Goal: Task Accomplishment & Management: Use online tool/utility

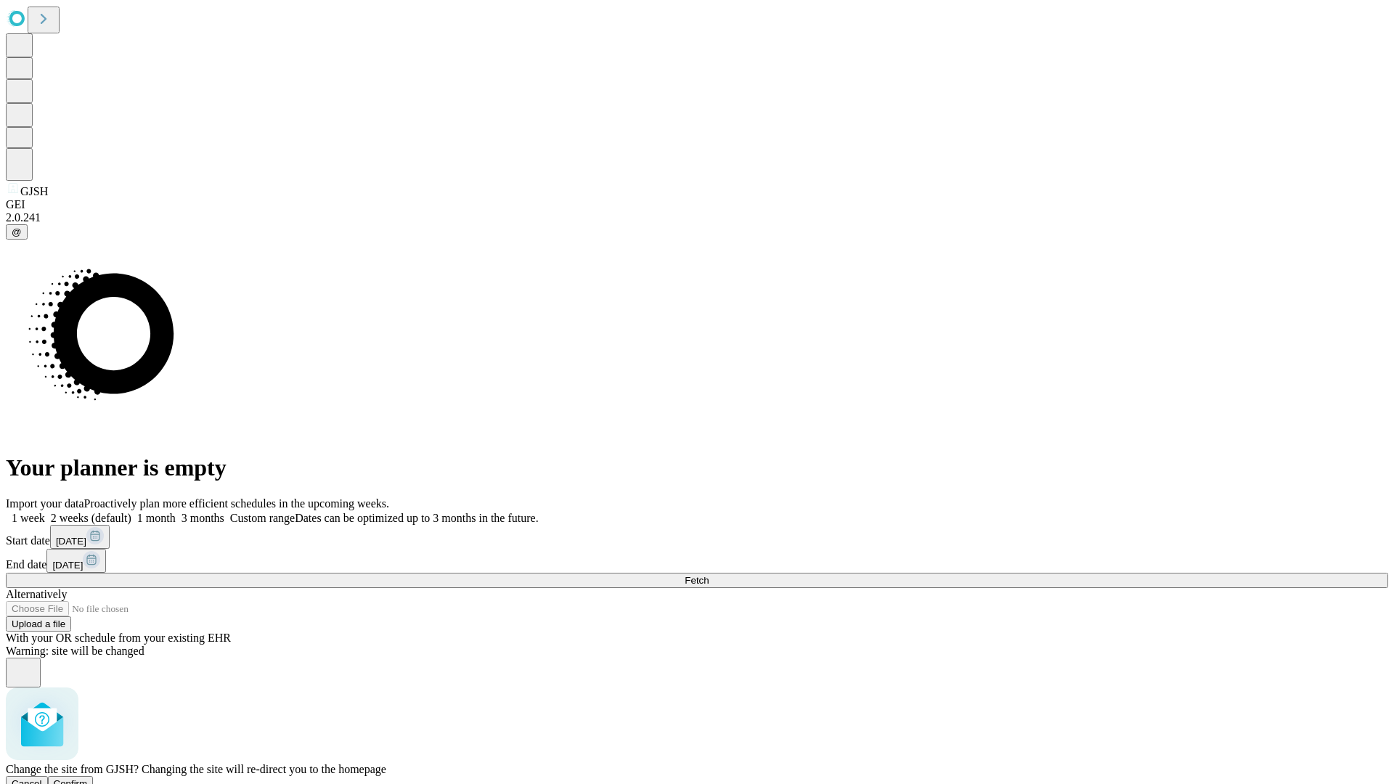
click at [88, 779] on span "Confirm" at bounding box center [71, 784] width 34 height 11
click at [45, 512] on label "1 week" at bounding box center [25, 518] width 39 height 12
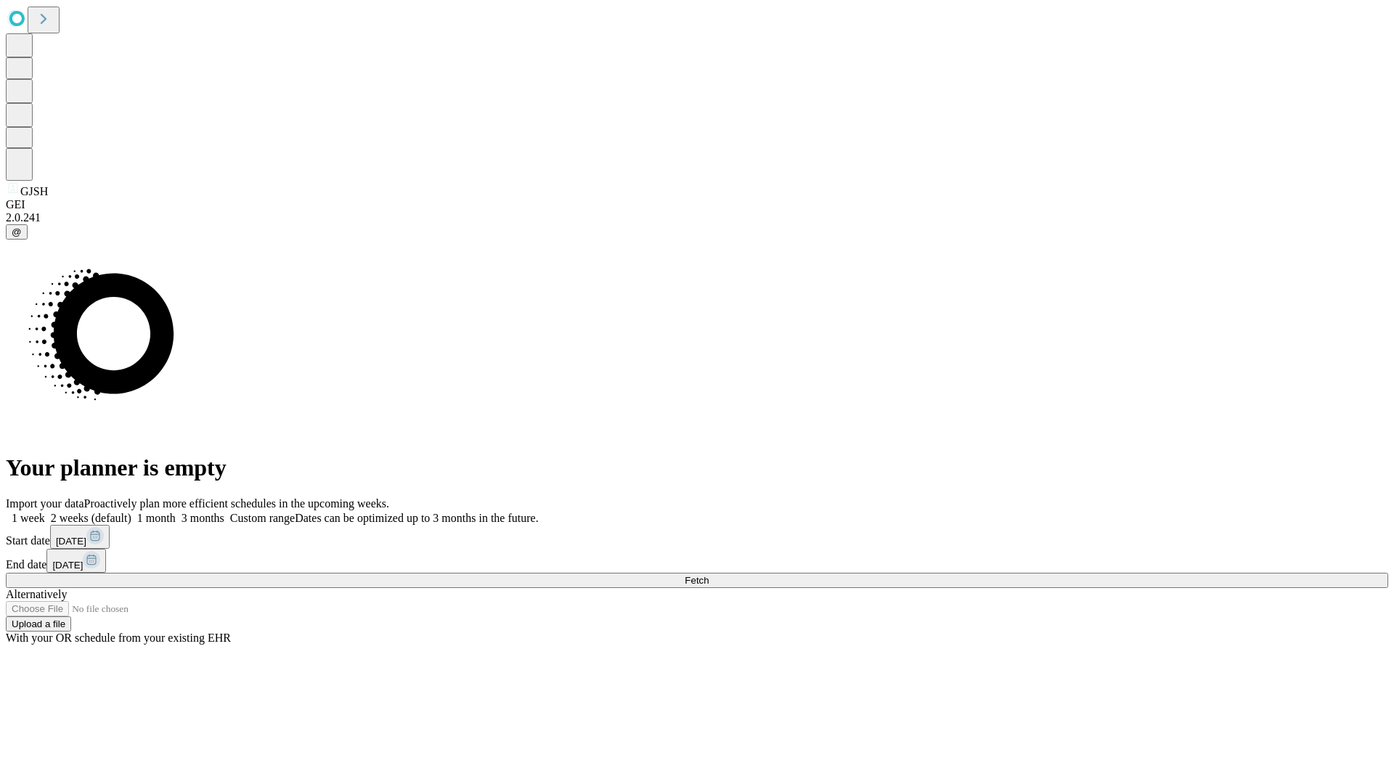
click at [709, 575] on span "Fetch" at bounding box center [697, 580] width 24 height 11
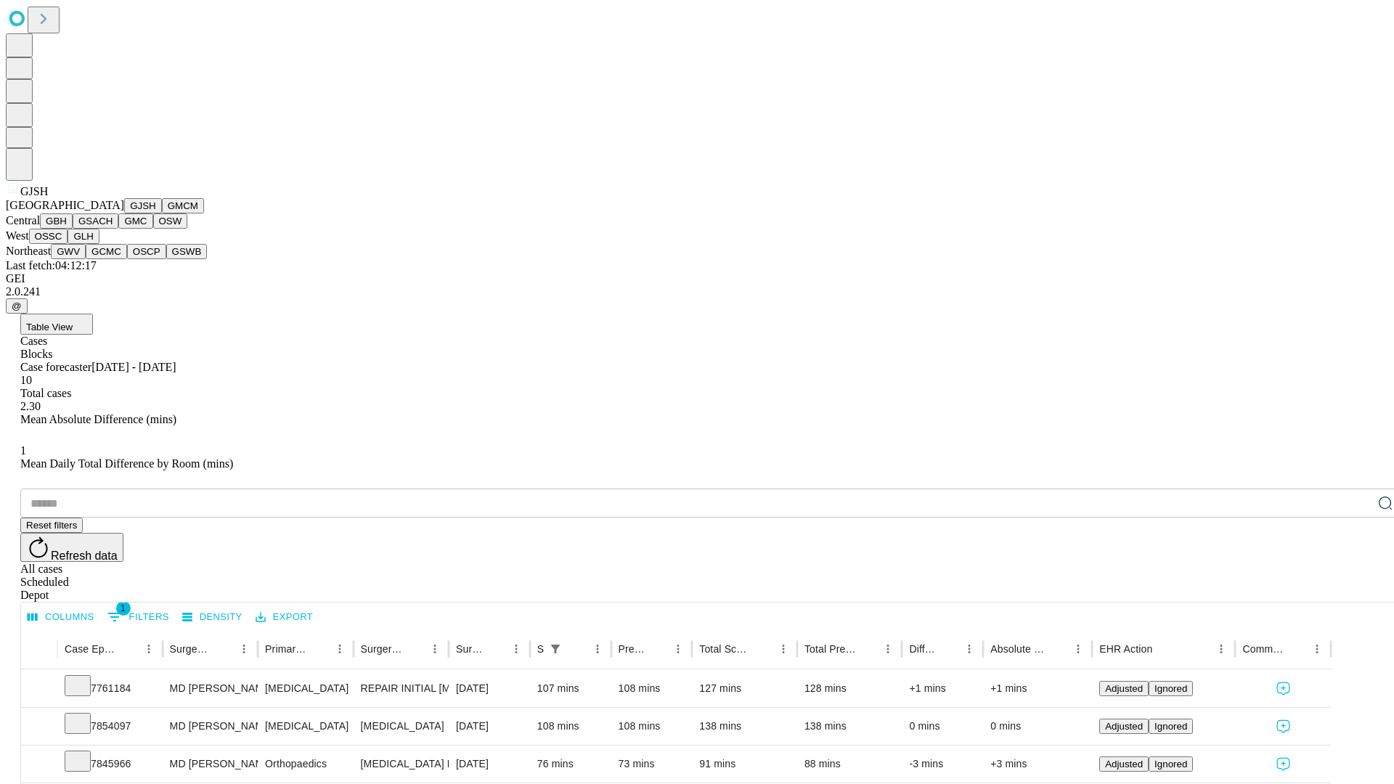
click at [162, 214] on button "GMCM" at bounding box center [183, 205] width 42 height 15
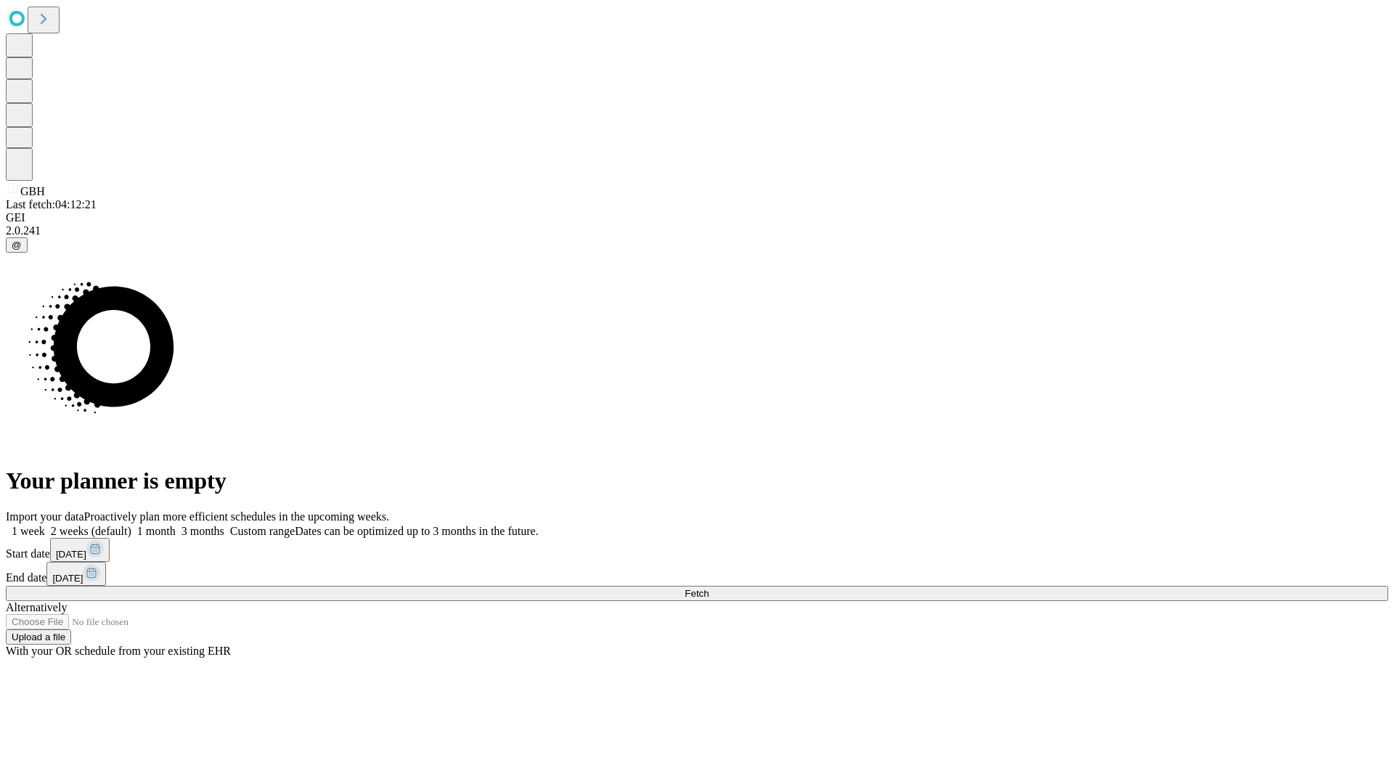
click at [45, 525] on label "1 week" at bounding box center [25, 531] width 39 height 12
click at [709, 588] on span "Fetch" at bounding box center [697, 593] width 24 height 11
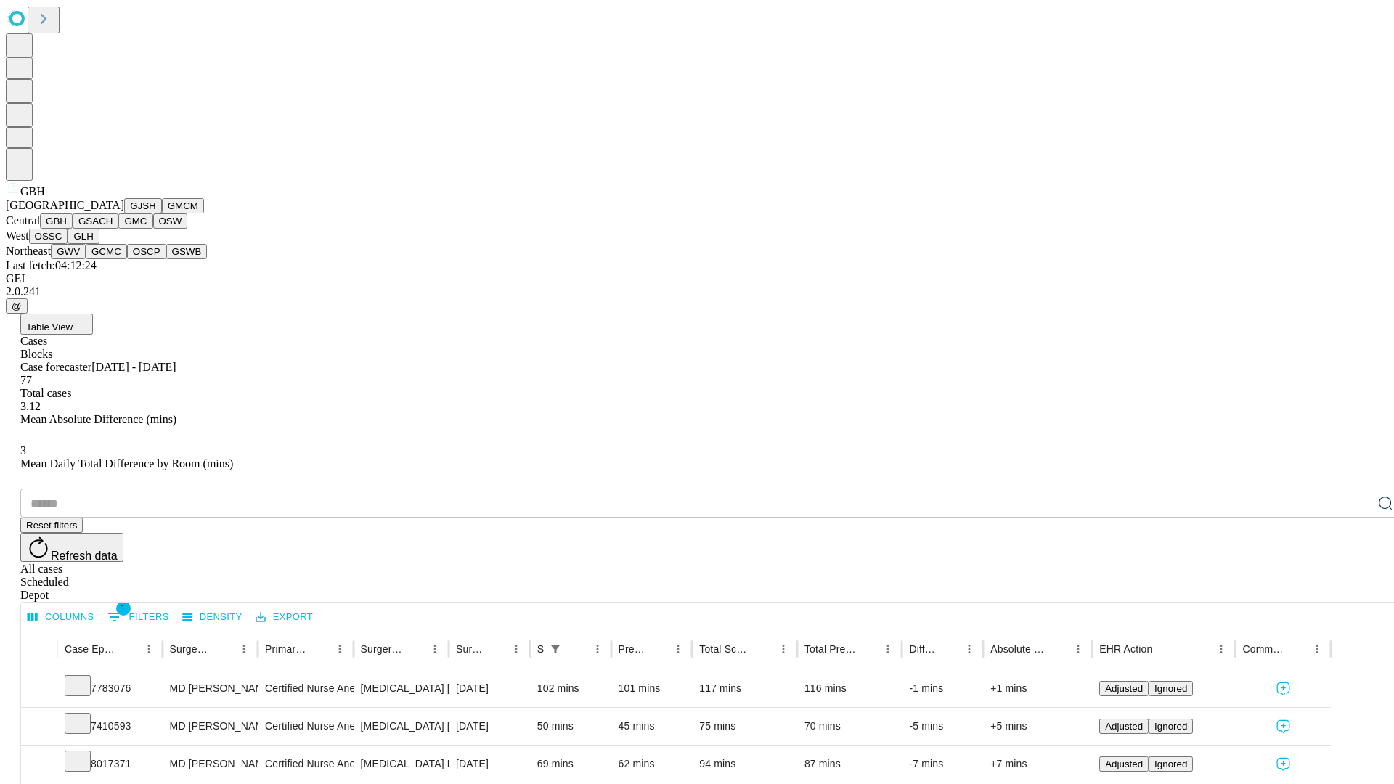
click at [113, 229] on button "GSACH" at bounding box center [96, 221] width 46 height 15
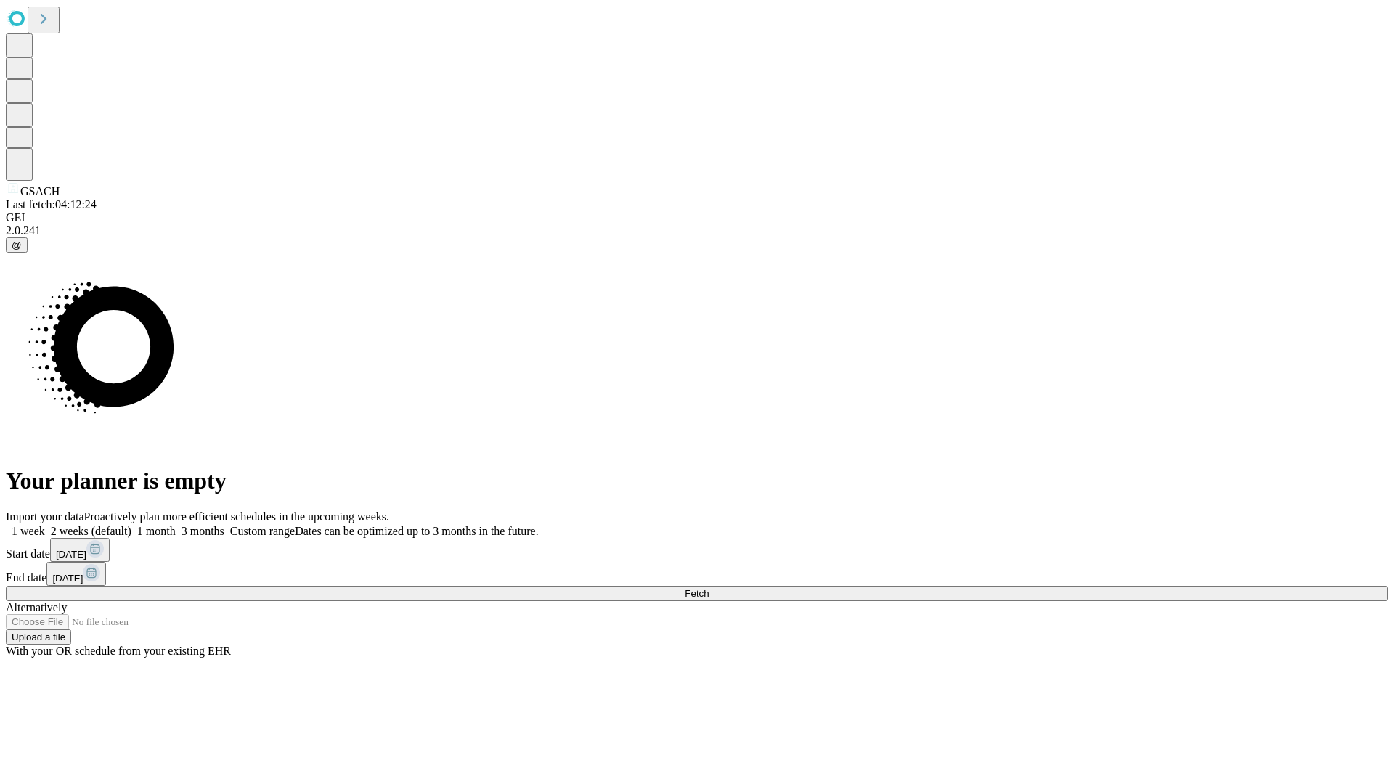
click at [45, 525] on label "1 week" at bounding box center [25, 531] width 39 height 12
click at [709, 588] on span "Fetch" at bounding box center [697, 593] width 24 height 11
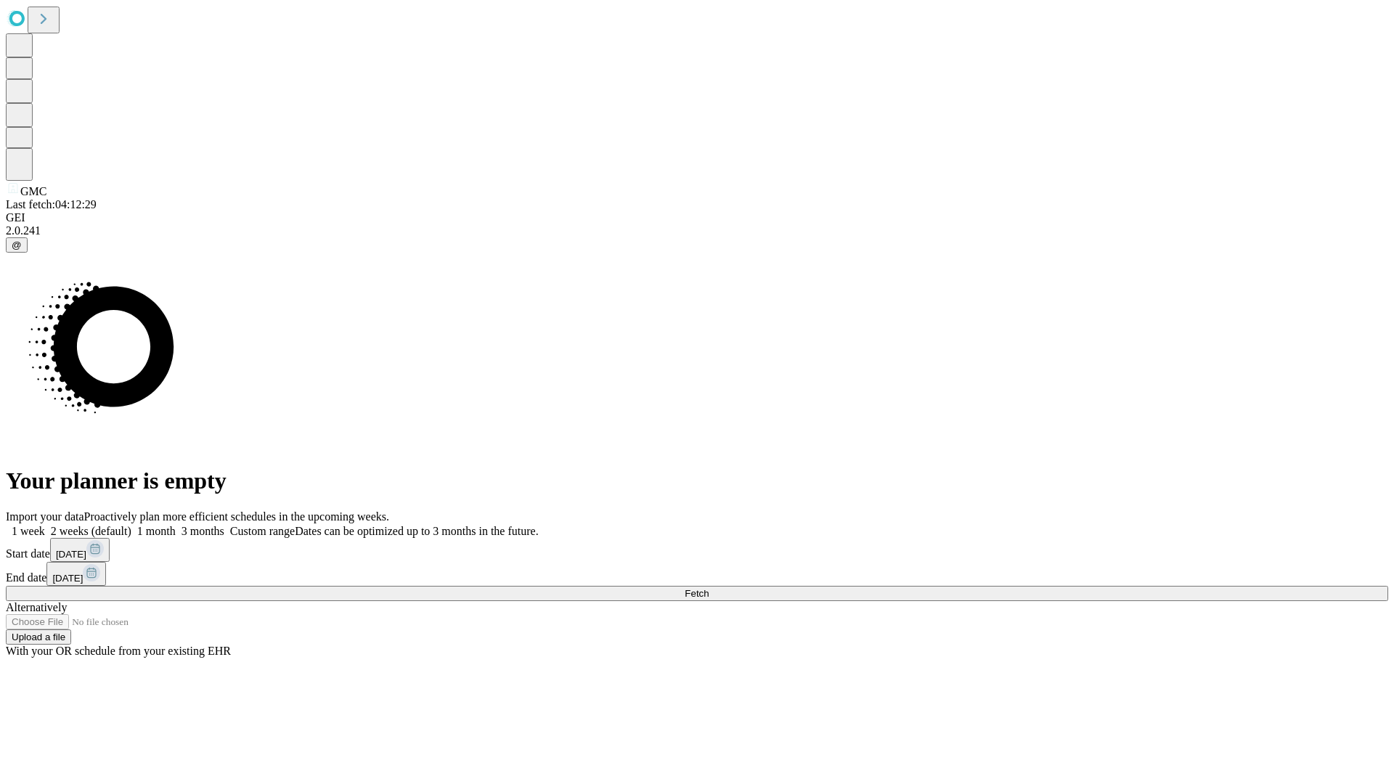
click at [709, 588] on span "Fetch" at bounding box center [697, 593] width 24 height 11
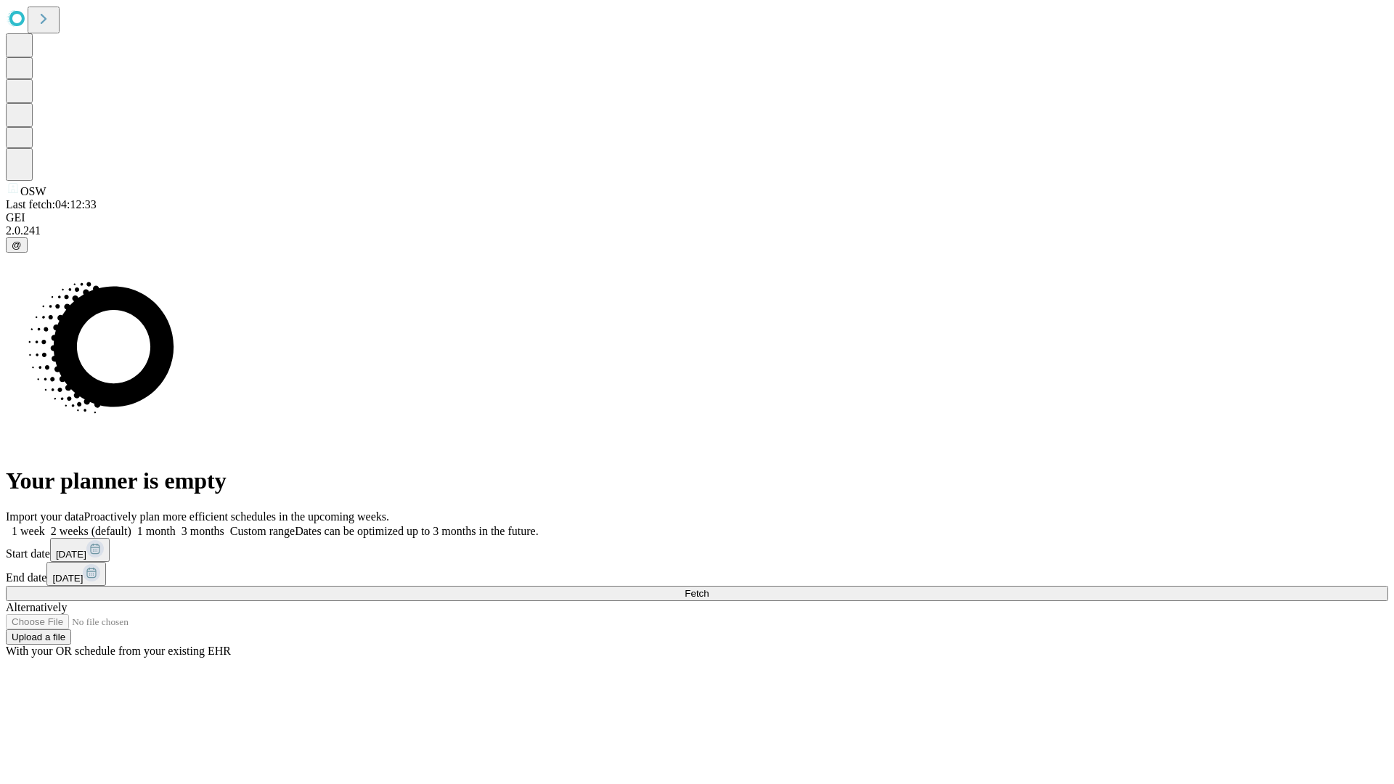
click at [45, 525] on label "1 week" at bounding box center [25, 531] width 39 height 12
click at [709, 588] on span "Fetch" at bounding box center [697, 593] width 24 height 11
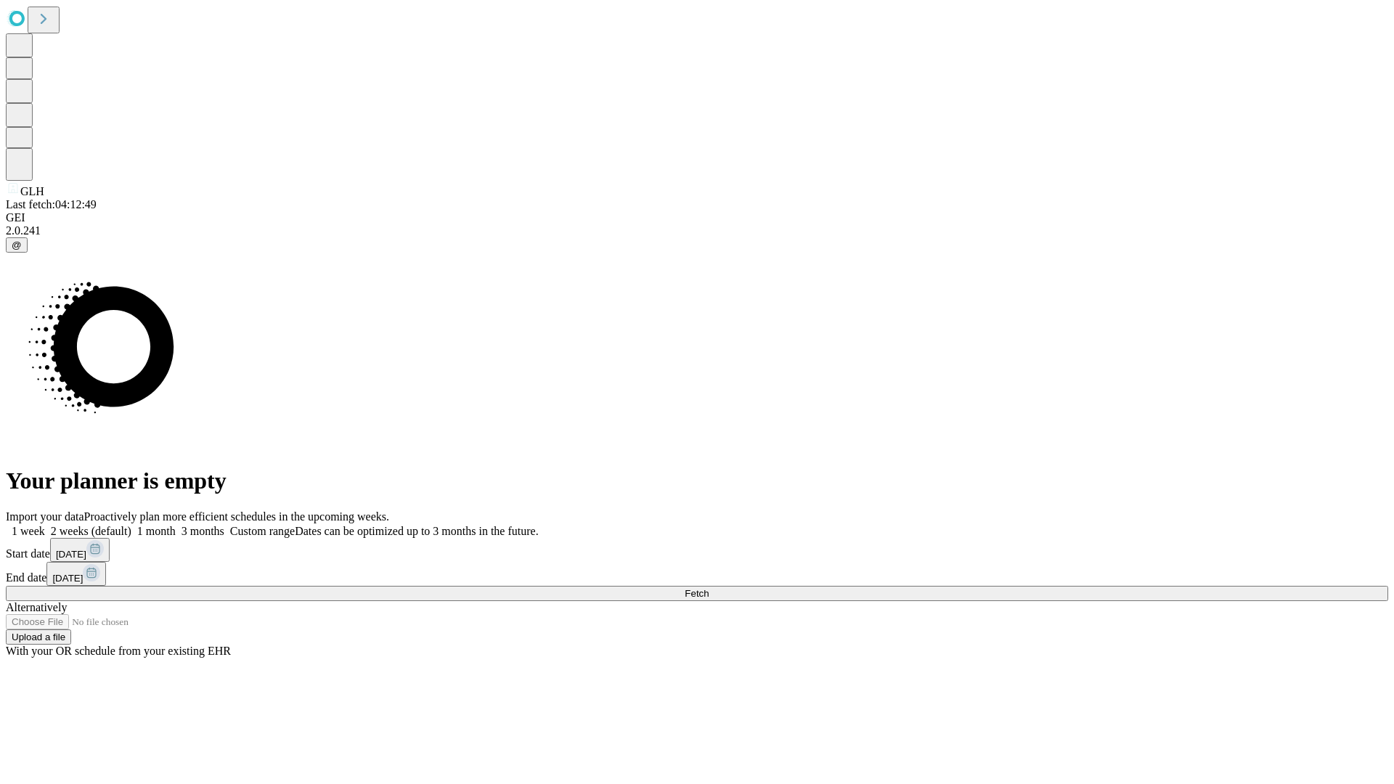
click at [45, 525] on label "1 week" at bounding box center [25, 531] width 39 height 12
click at [709, 588] on span "Fetch" at bounding box center [697, 593] width 24 height 11
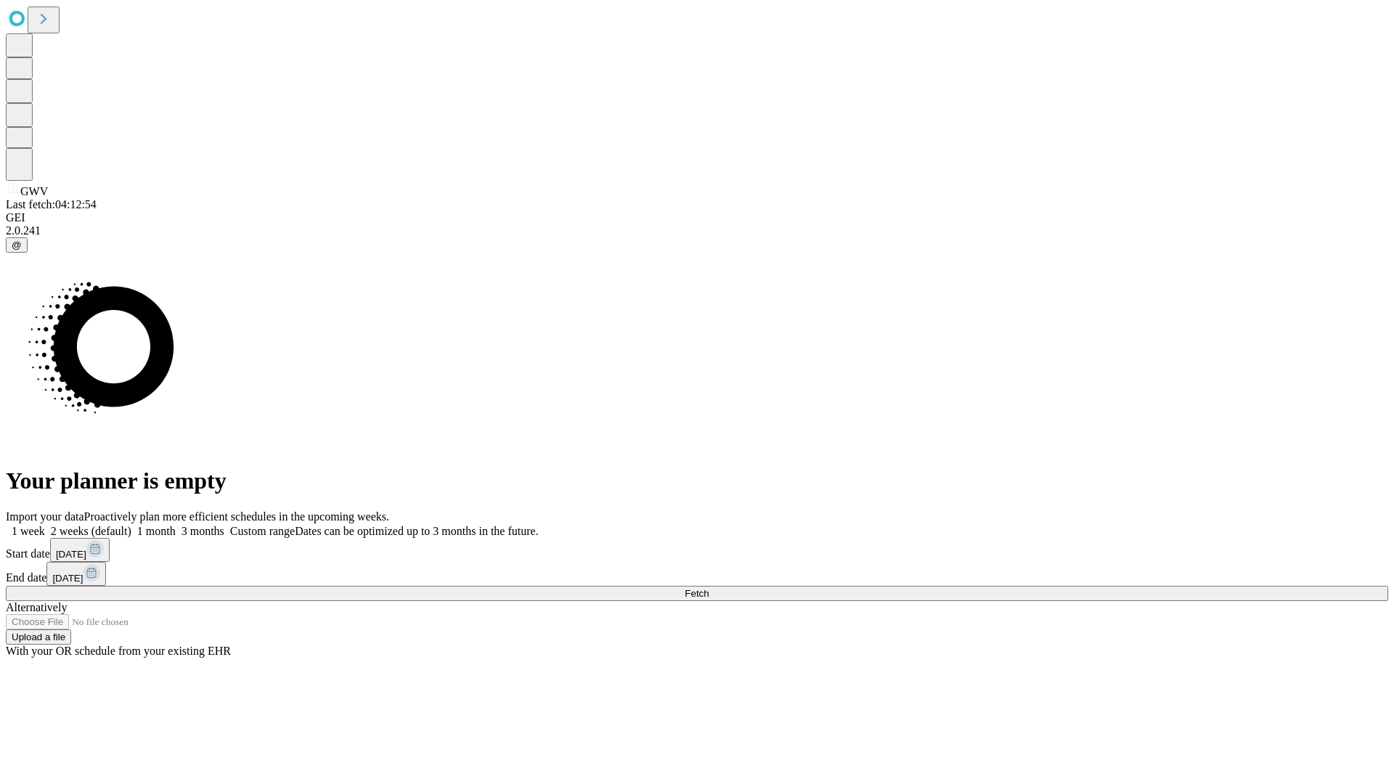
click at [45, 525] on label "1 week" at bounding box center [25, 531] width 39 height 12
click at [709, 588] on span "Fetch" at bounding box center [697, 593] width 24 height 11
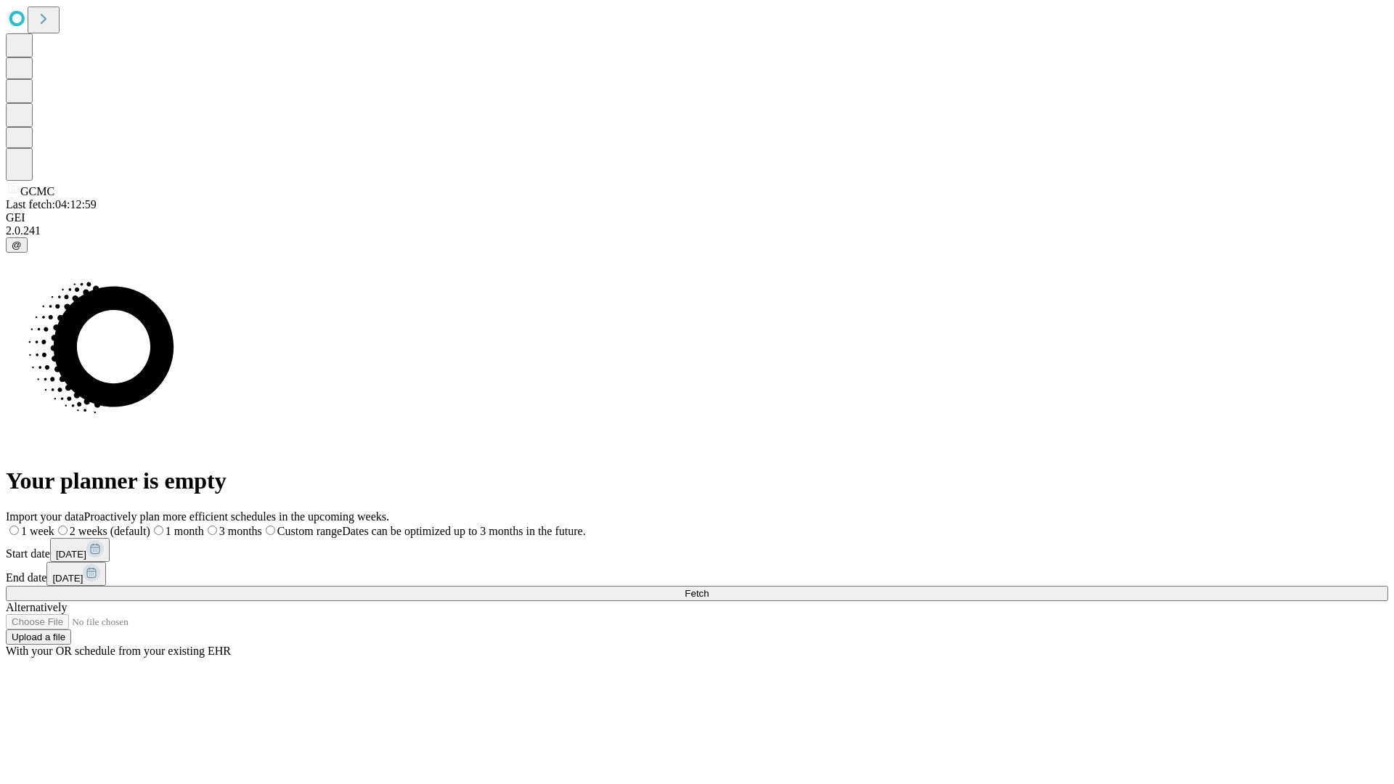
click at [54, 525] on label "1 week" at bounding box center [30, 531] width 49 height 12
click at [709, 588] on span "Fetch" at bounding box center [697, 593] width 24 height 11
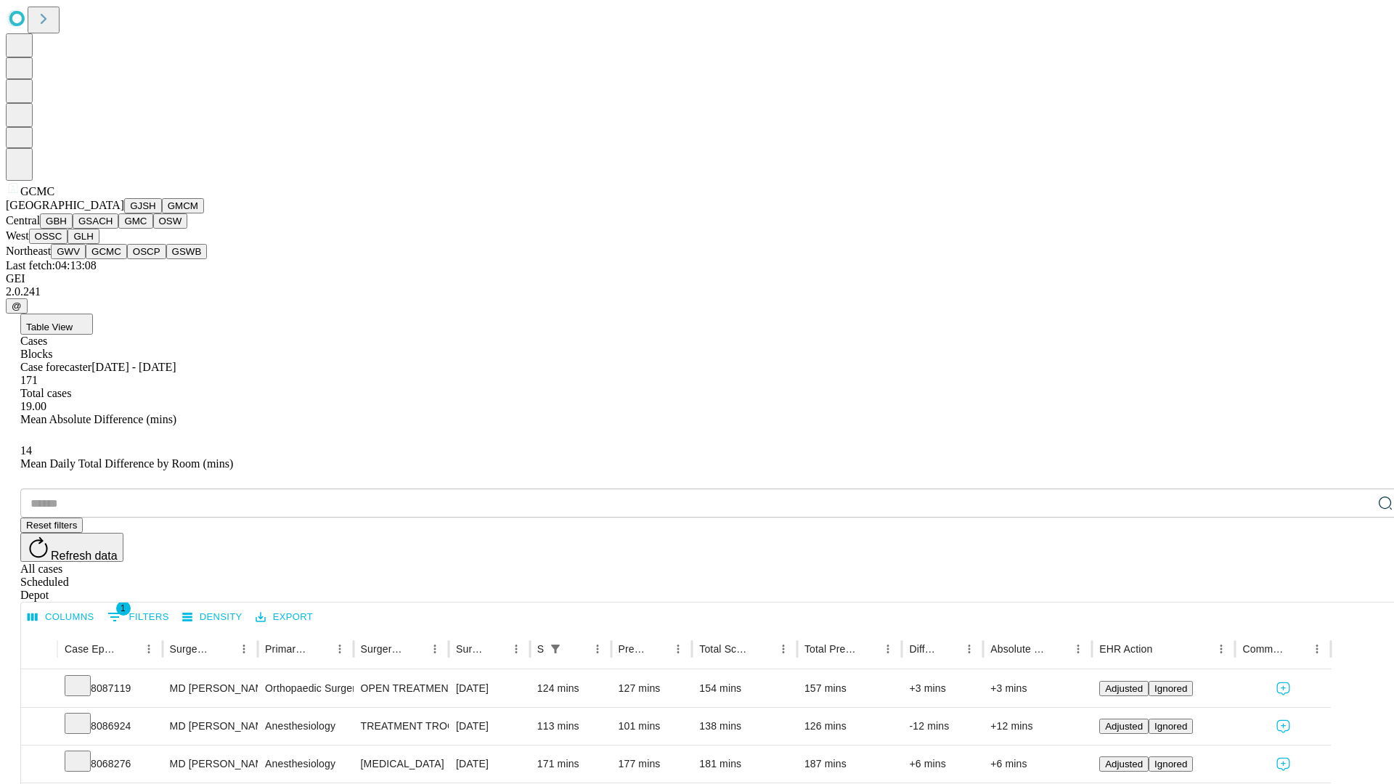
click at [127, 259] on button "OSCP" at bounding box center [146, 251] width 39 height 15
